Goal: Information Seeking & Learning: Learn about a topic

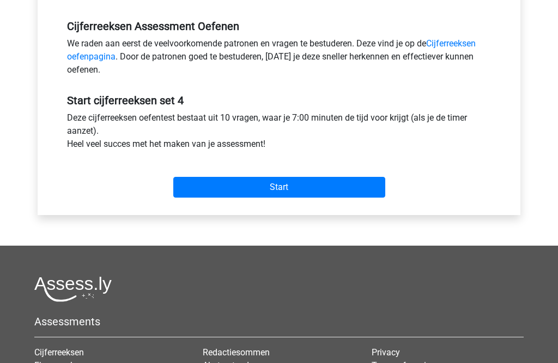
scroll to position [344, 0]
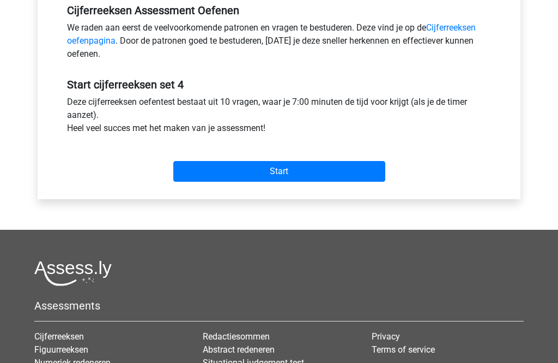
click at [336, 170] on input "Start" at bounding box center [279, 171] width 212 height 21
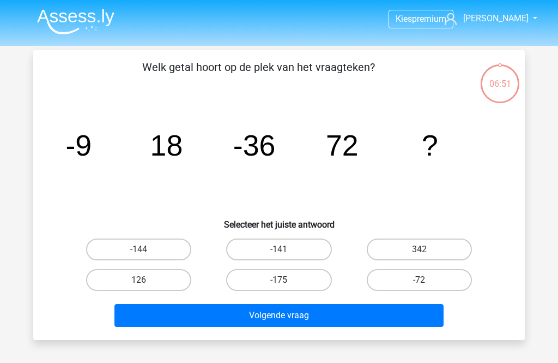
click at [150, 242] on label "-144" at bounding box center [138, 249] width 105 height 22
click at [146, 249] on input "-144" at bounding box center [142, 252] width 7 height 7
radio input "true"
click at [254, 313] on button "Volgende vraag" at bounding box center [280, 315] width 330 height 23
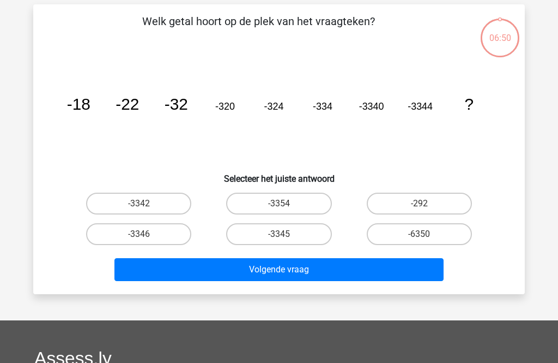
scroll to position [50, 0]
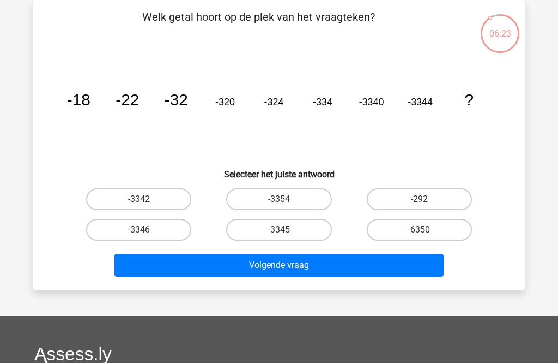
click at [259, 200] on label "-3354" at bounding box center [278, 199] width 105 height 22
click at [279, 200] on input "-3354" at bounding box center [282, 202] width 7 height 7
radio input "true"
click at [250, 264] on button "Volgende vraag" at bounding box center [280, 265] width 330 height 23
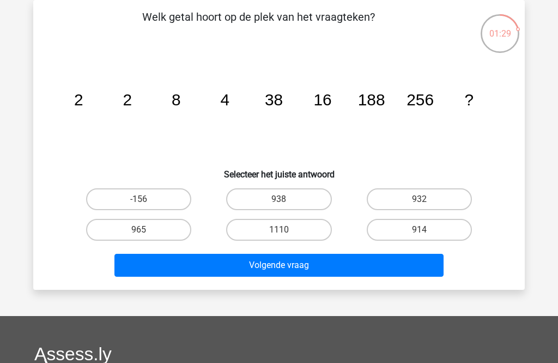
click at [320, 198] on label "938" at bounding box center [278, 199] width 105 height 22
click at [286, 199] on input "938" at bounding box center [282, 202] width 7 height 7
radio input "true"
click at [333, 259] on button "Volgende vraag" at bounding box center [280, 265] width 330 height 23
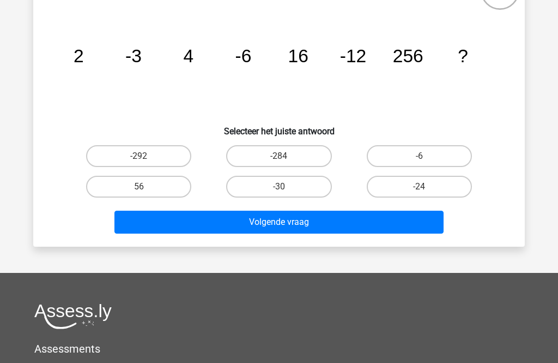
scroll to position [93, 0]
click at [463, 177] on label "-24" at bounding box center [419, 187] width 105 height 22
click at [426, 186] on input "-24" at bounding box center [422, 189] width 7 height 7
radio input "true"
click at [432, 208] on div "Volgende vraag" at bounding box center [279, 220] width 457 height 36
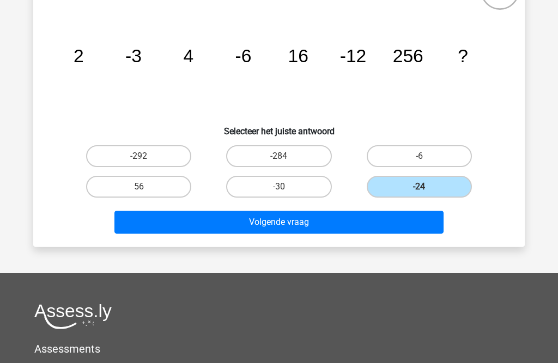
click at [425, 221] on button "Volgende vraag" at bounding box center [280, 221] width 330 height 23
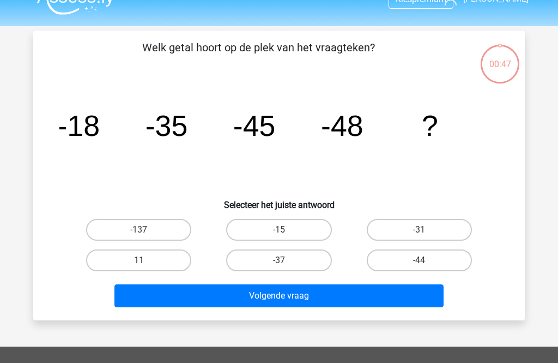
scroll to position [19, 0]
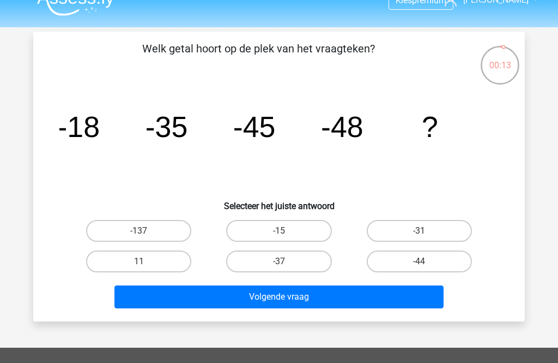
click at [458, 259] on label "-44" at bounding box center [419, 261] width 105 height 22
click at [426, 261] on input "-44" at bounding box center [422, 264] width 7 height 7
radio input "true"
click at [418, 293] on button "Volgende vraag" at bounding box center [280, 296] width 330 height 23
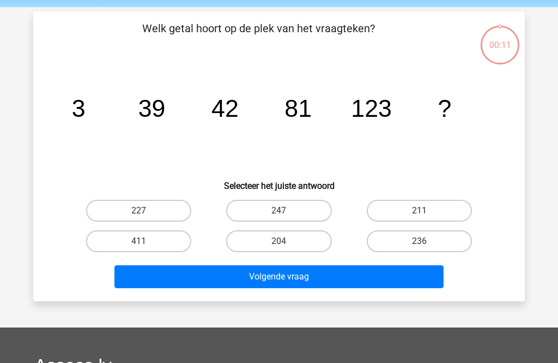
scroll to position [50, 0]
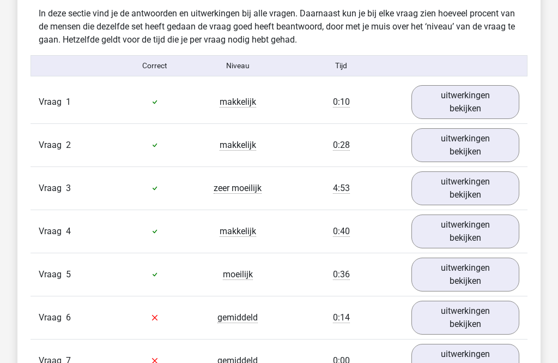
scroll to position [935, 0]
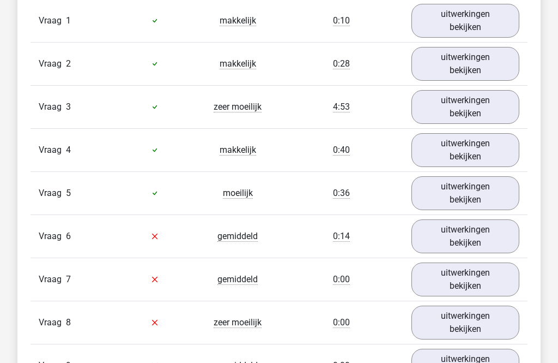
click at [483, 243] on link "uitwerkingen bekijken" at bounding box center [466, 237] width 108 height 34
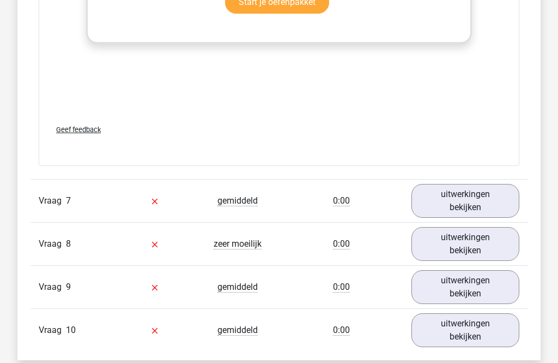
scroll to position [1681, 0]
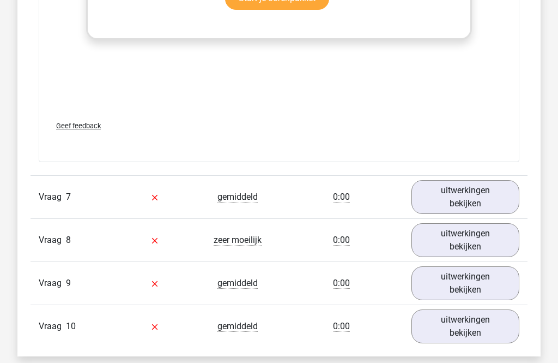
click at [486, 210] on link "uitwerkingen bekijken" at bounding box center [466, 197] width 108 height 34
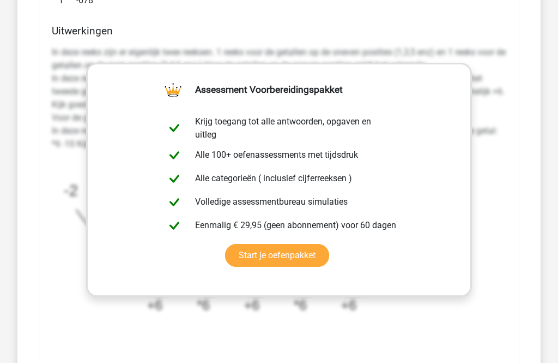
scroll to position [2336, 0]
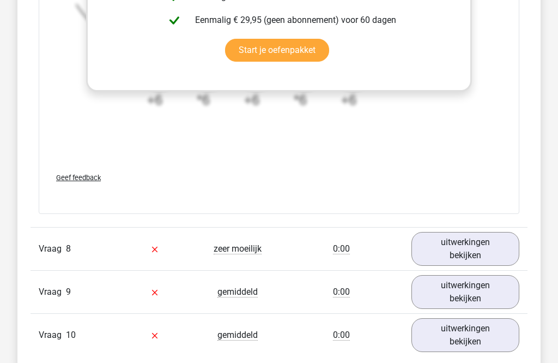
click at [486, 251] on link "uitwerkingen bekijken" at bounding box center [466, 249] width 108 height 34
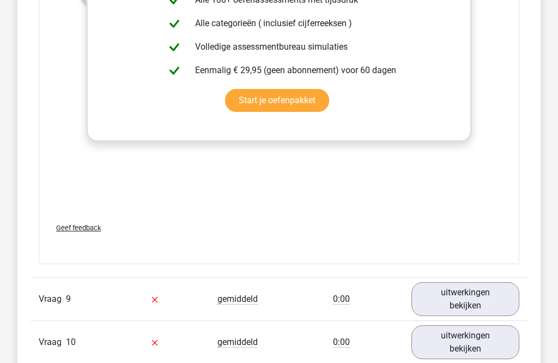
scroll to position [3069, 0]
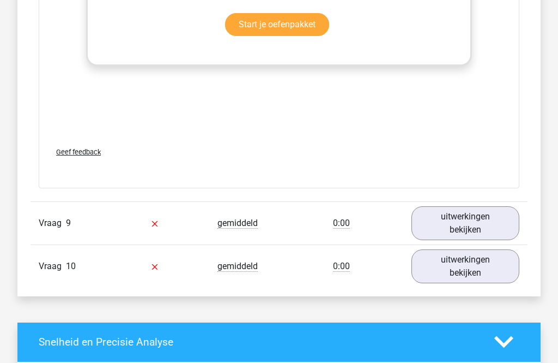
click at [485, 222] on link "uitwerkingen bekijken" at bounding box center [466, 223] width 108 height 34
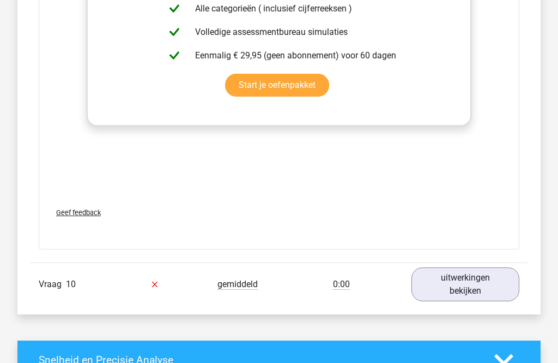
scroll to position [3750, 0]
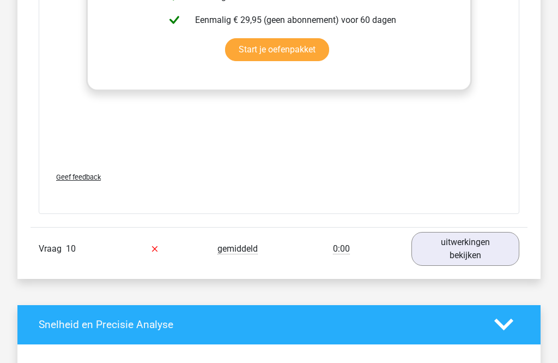
click at [485, 252] on link "uitwerkingen bekijken" at bounding box center [466, 249] width 108 height 34
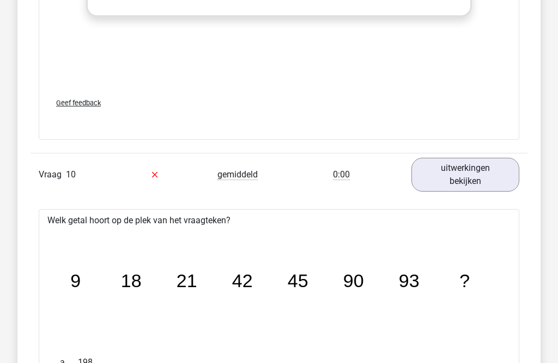
scroll to position [3822, 0]
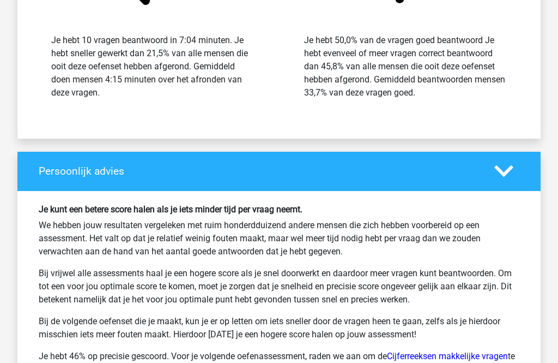
click at [489, 248] on p "We hebben jouw resultaten vergeleken met ruim honderdduizend andere mensen die …" at bounding box center [279, 238] width 481 height 39
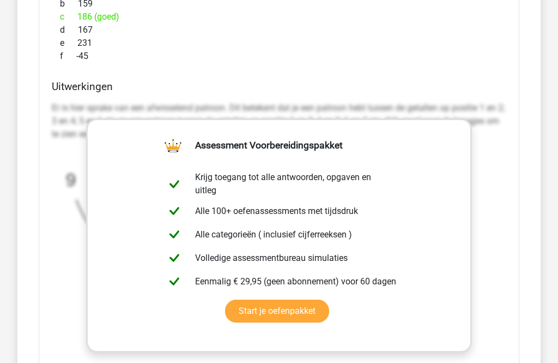
scroll to position [3996, 0]
